Goal: Transaction & Acquisition: Purchase product/service

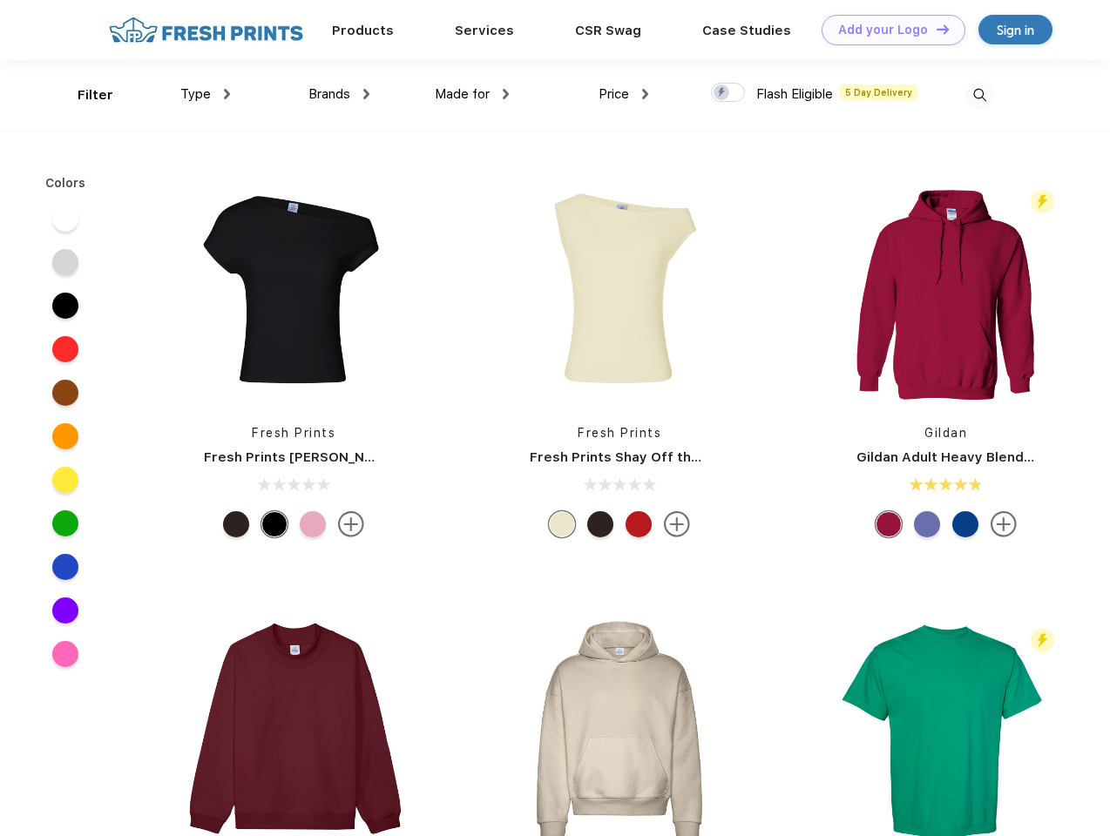
click at [887, 30] on link "Add your Logo Design Tool" at bounding box center [894, 30] width 144 height 30
click at [0, 0] on div "Design Tool" at bounding box center [0, 0] width 0 height 0
click at [935, 29] on link "Add your Logo Design Tool" at bounding box center [894, 30] width 144 height 30
click at [84, 95] on div "Filter" at bounding box center [96, 95] width 36 height 20
click at [206, 94] on span "Type" at bounding box center [195, 94] width 30 height 16
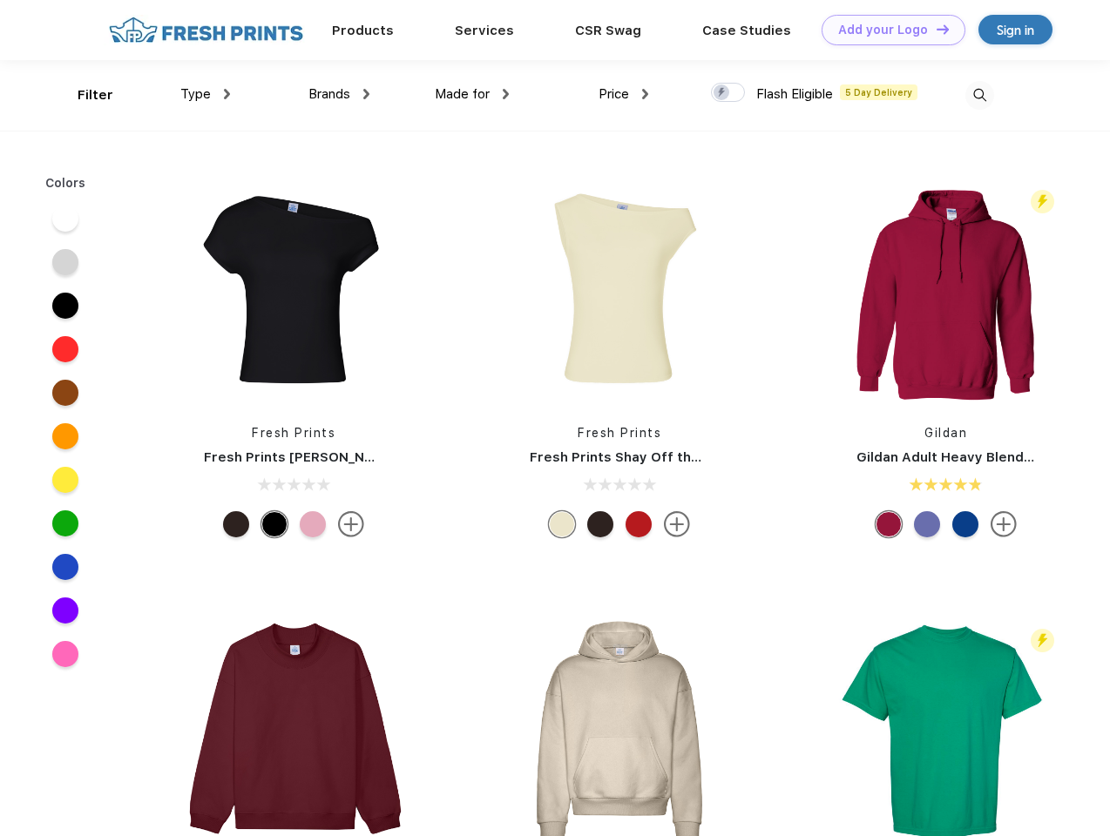
click at [339, 94] on span "Brands" at bounding box center [329, 94] width 42 height 16
click at [472, 94] on span "Made for" at bounding box center [462, 94] width 55 height 16
click at [624, 94] on span "Price" at bounding box center [614, 94] width 30 height 16
click at [728, 93] on div at bounding box center [728, 92] width 34 height 19
click at [722, 93] on input "checkbox" at bounding box center [716, 87] width 11 height 11
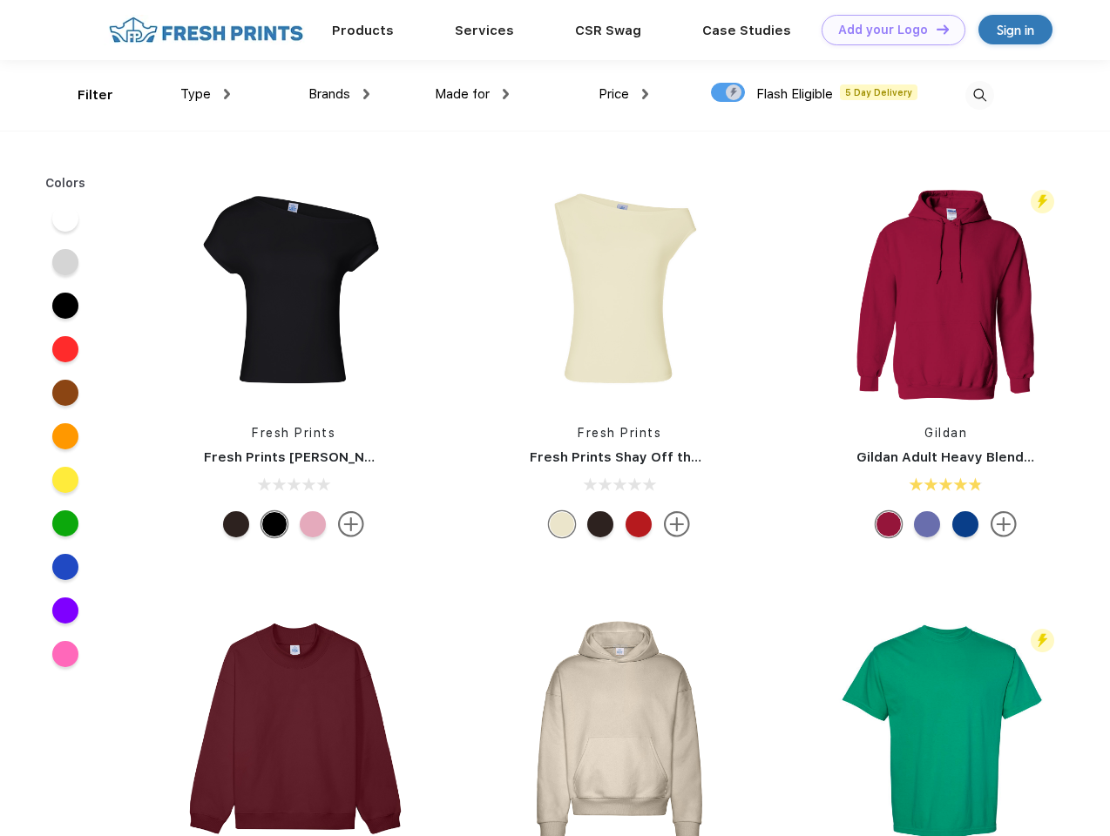
click at [979, 95] on img at bounding box center [979, 95] width 29 height 29
